Goal: Task Accomplishment & Management: Manage account settings

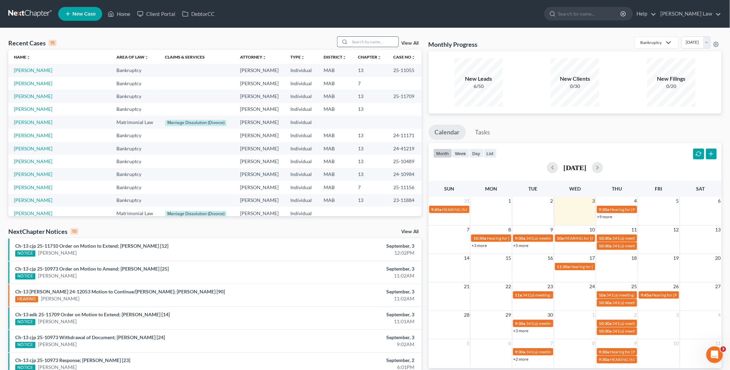
click at [363, 42] on input "search" at bounding box center [374, 42] width 49 height 10
type input "[PERSON_NAME]"
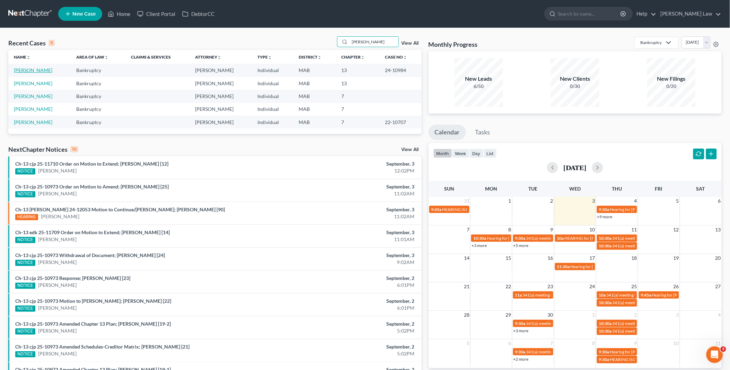
click at [21, 71] on link "[PERSON_NAME]" at bounding box center [33, 70] width 38 height 6
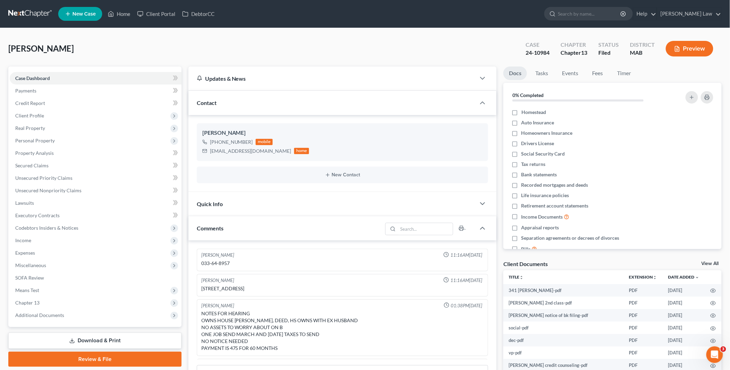
scroll to position [61, 0]
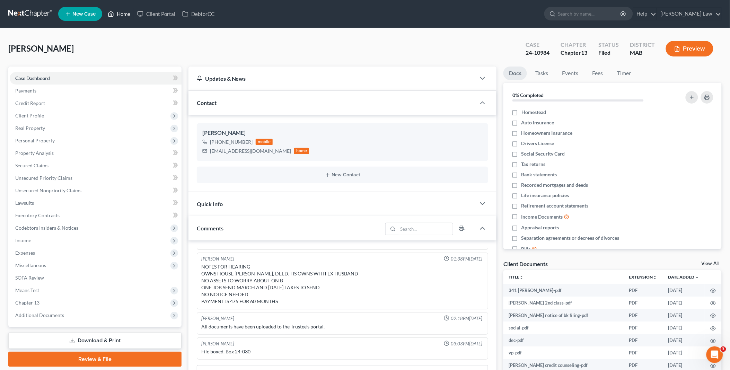
click at [123, 11] on link "Home" at bounding box center [118, 14] width 29 height 12
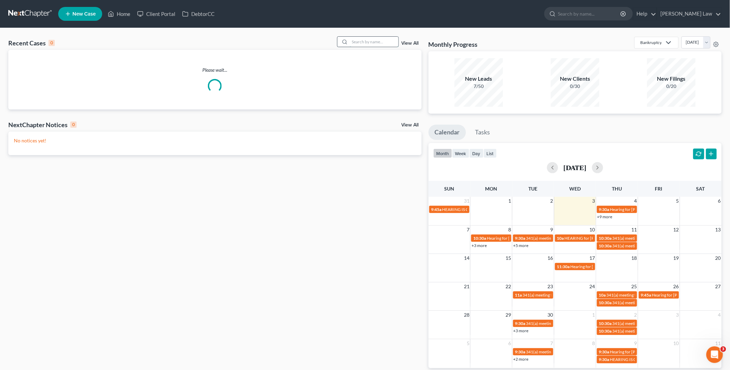
click at [362, 42] on input "search" at bounding box center [374, 42] width 49 height 10
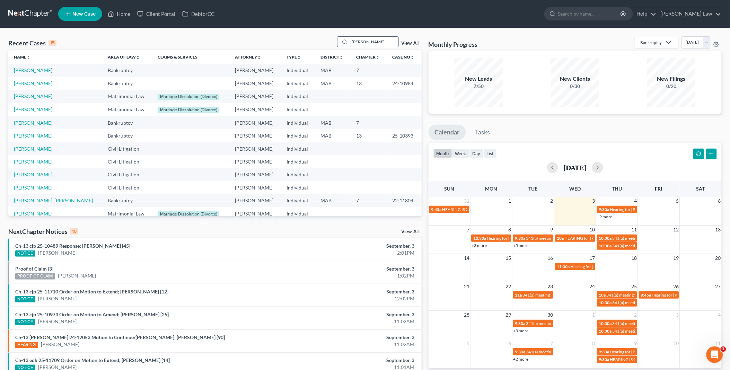
type input "[PERSON_NAME]"
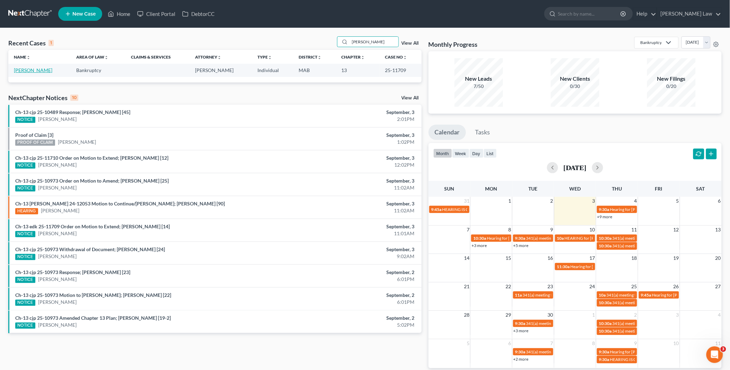
click at [34, 69] on link "[PERSON_NAME]" at bounding box center [33, 70] width 38 height 6
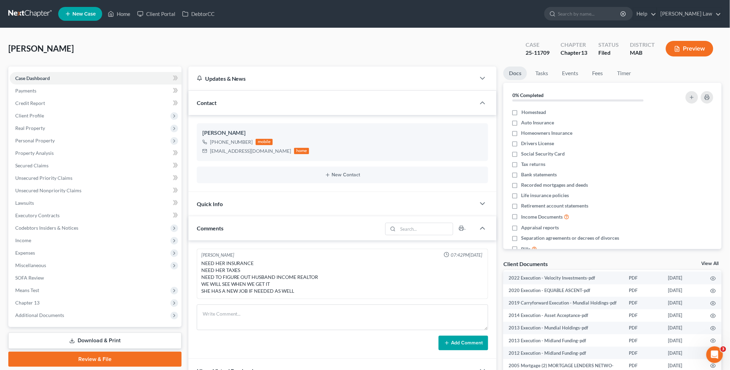
scroll to position [361, 0]
click at [216, 314] on textarea at bounding box center [343, 318] width 292 height 26
type textarea "[PERSON_NAME] left her a voicemail asking for the insurance - we need to file b…"
click at [468, 341] on button "Add Comment" at bounding box center [464, 343] width 50 height 15
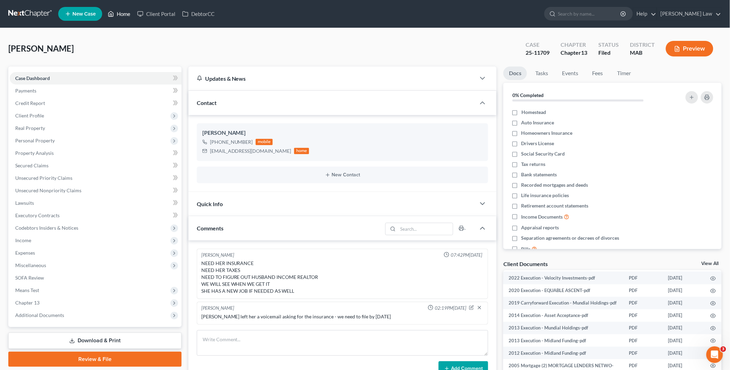
drag, startPoint x: 120, startPoint y: 12, endPoint x: 258, endPoint y: 63, distance: 147.1
click at [120, 12] on link "Home" at bounding box center [118, 14] width 29 height 12
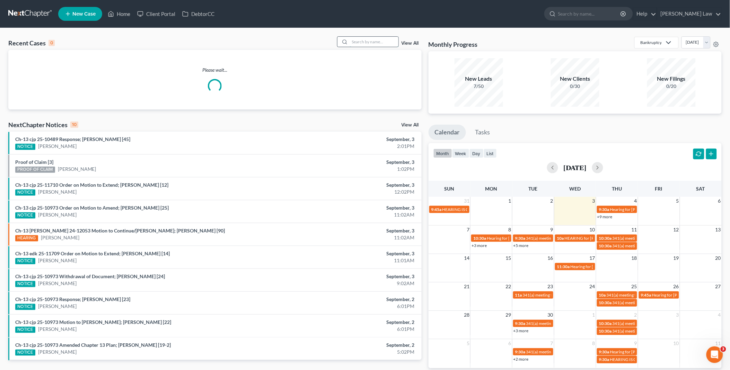
click at [357, 40] on input "search" at bounding box center [374, 42] width 49 height 10
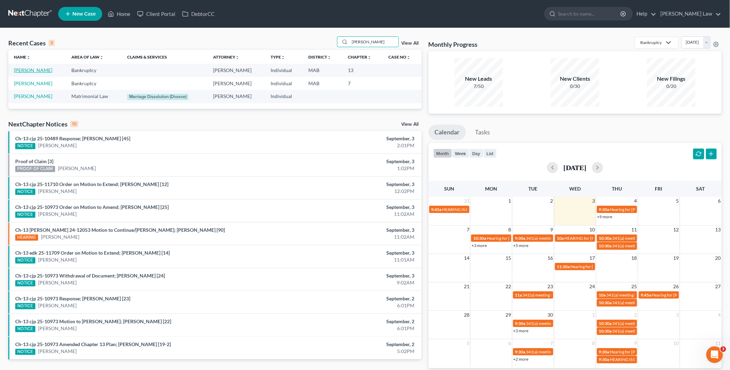
type input "[PERSON_NAME]"
click at [40, 69] on link "[PERSON_NAME]" at bounding box center [33, 70] width 38 height 6
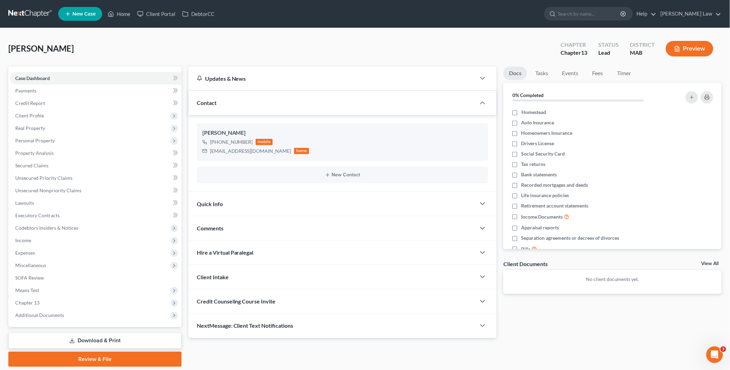
click at [709, 262] on link "View All" at bounding box center [710, 263] width 17 height 5
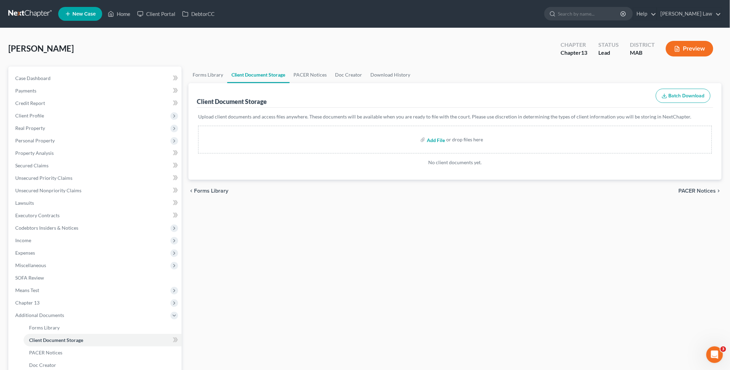
click at [432, 139] on input "file" at bounding box center [435, 139] width 17 height 12
type input "C:\fakepath\[PERSON_NAME] Discover mtg.pdf"
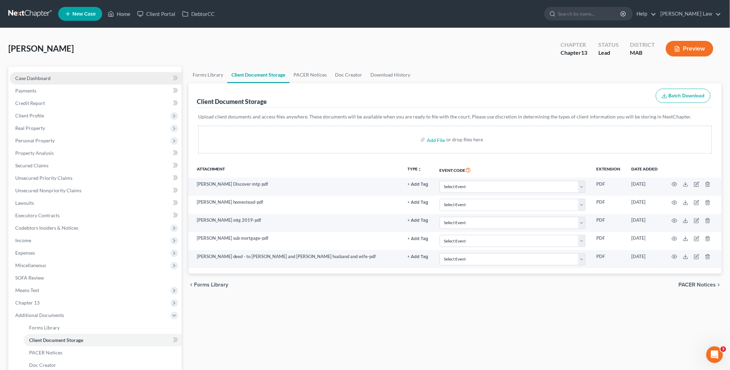
click at [46, 81] on link "Case Dashboard" at bounding box center [96, 78] width 172 height 12
